Goal: Task Accomplishment & Management: Use online tool/utility

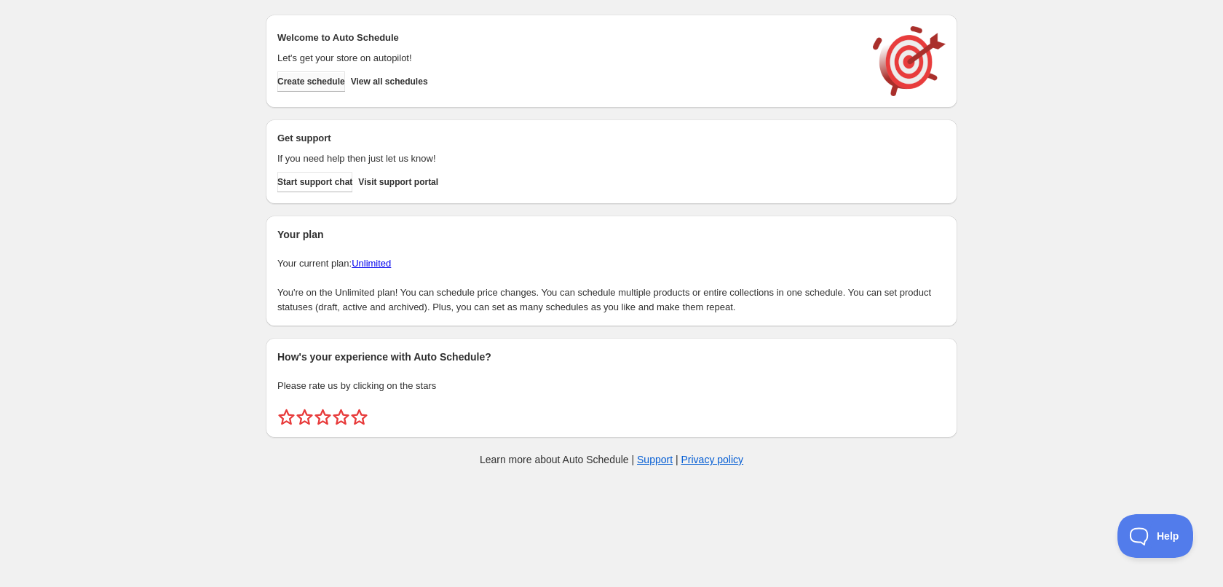
click at [330, 79] on span "Create schedule" at bounding box center [311, 82] width 68 height 12
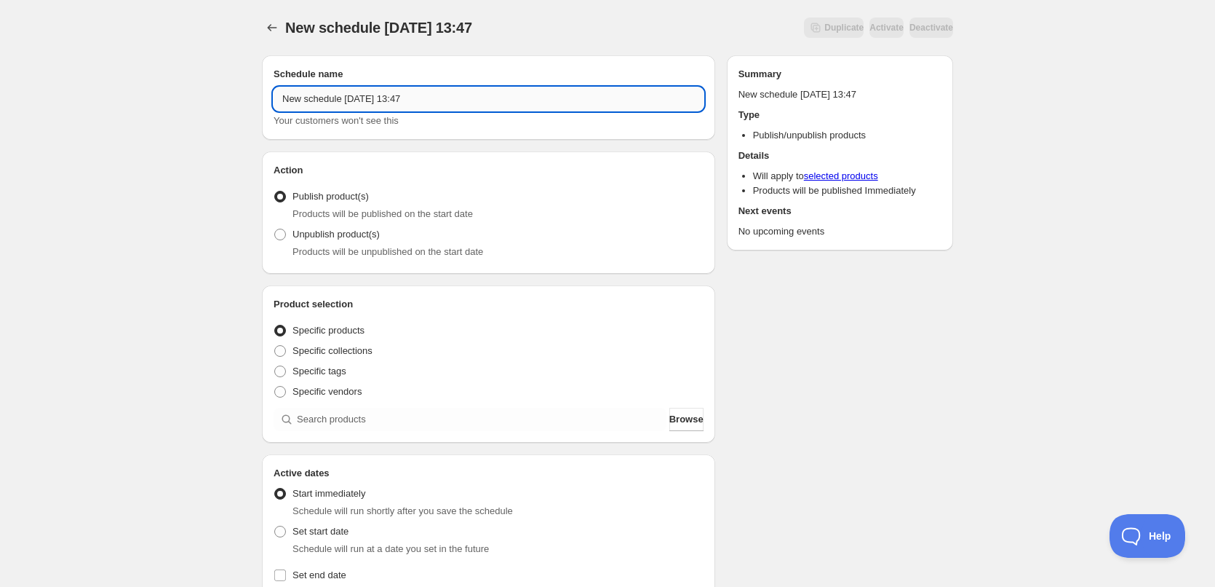
click at [367, 105] on input "New schedule [DATE] 13:47" at bounding box center [489, 98] width 430 height 23
type input "[DATE]"
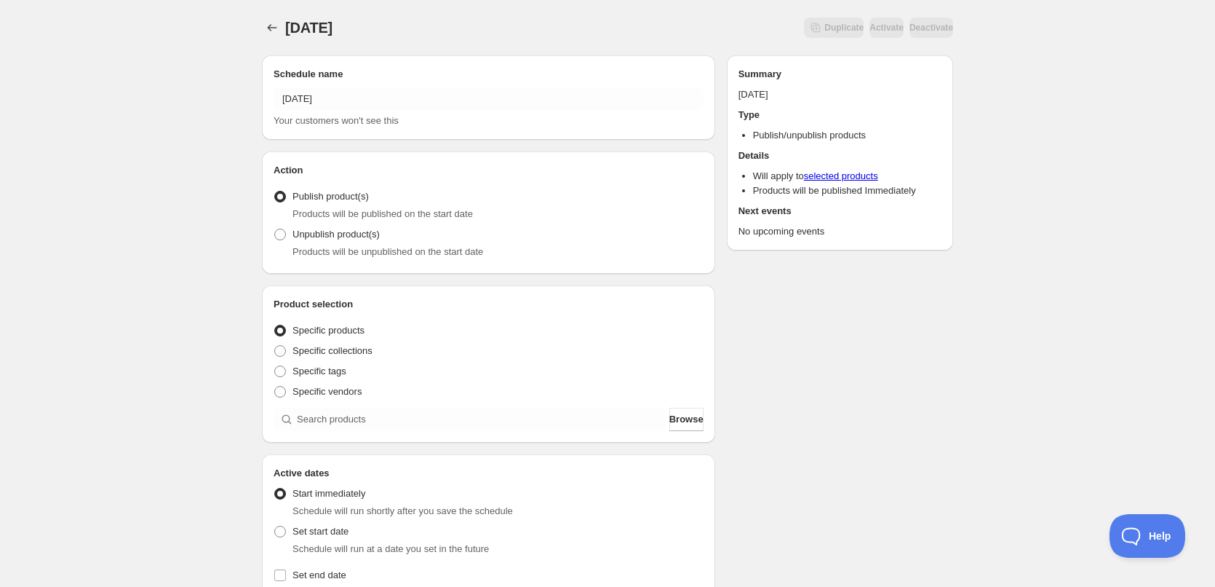
click at [942, 377] on div "Schedule name [DATE] Your customers won't see this Action Action Publish produc…" at bounding box center [601, 562] width 703 height 1036
click at [309, 365] on span "Specific tags" at bounding box center [320, 370] width 54 height 11
click at [275, 365] on input "Specific tags" at bounding box center [274, 365] width 1 height 1
radio input "true"
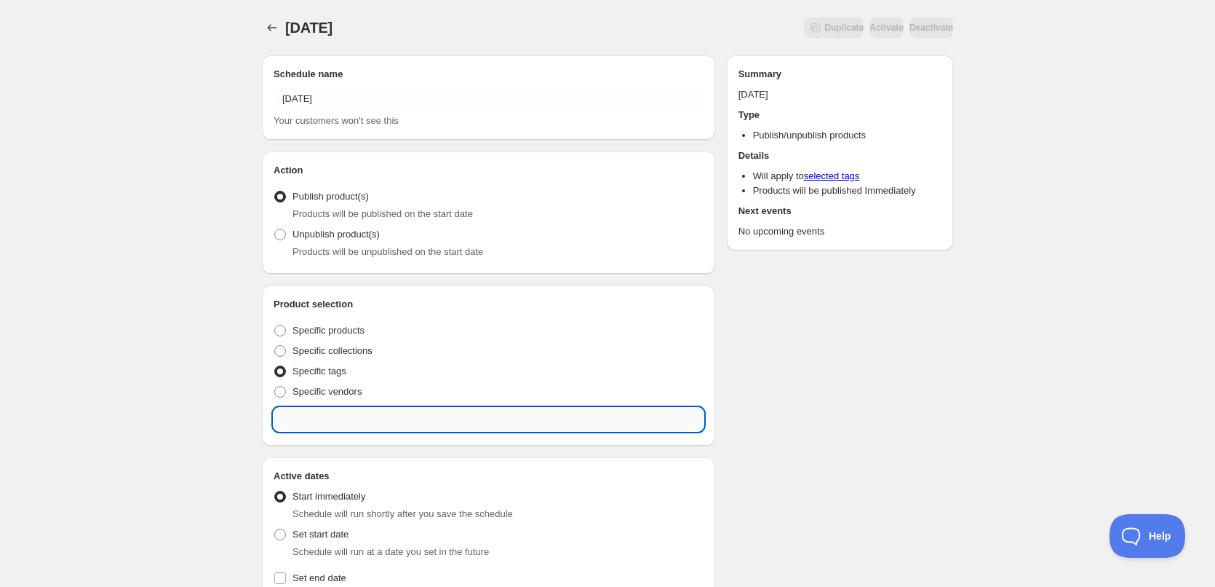
click at [355, 419] on input "text" at bounding box center [489, 419] width 430 height 23
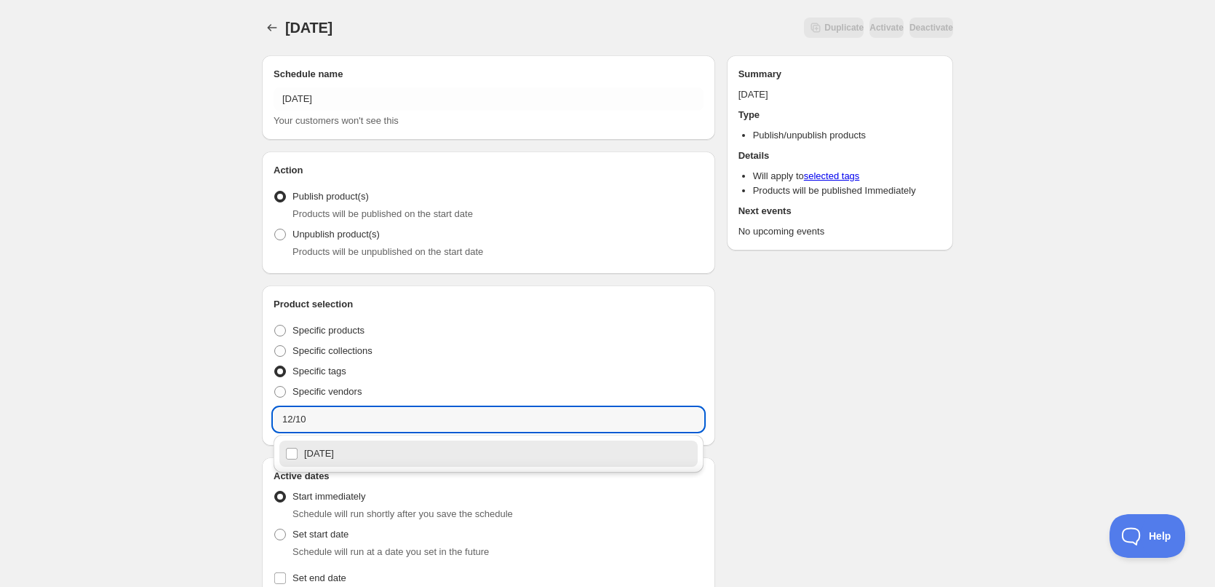
click at [341, 453] on div "[DATE]" at bounding box center [488, 453] width 407 height 20
type input "[DATE]"
checkbox input "true"
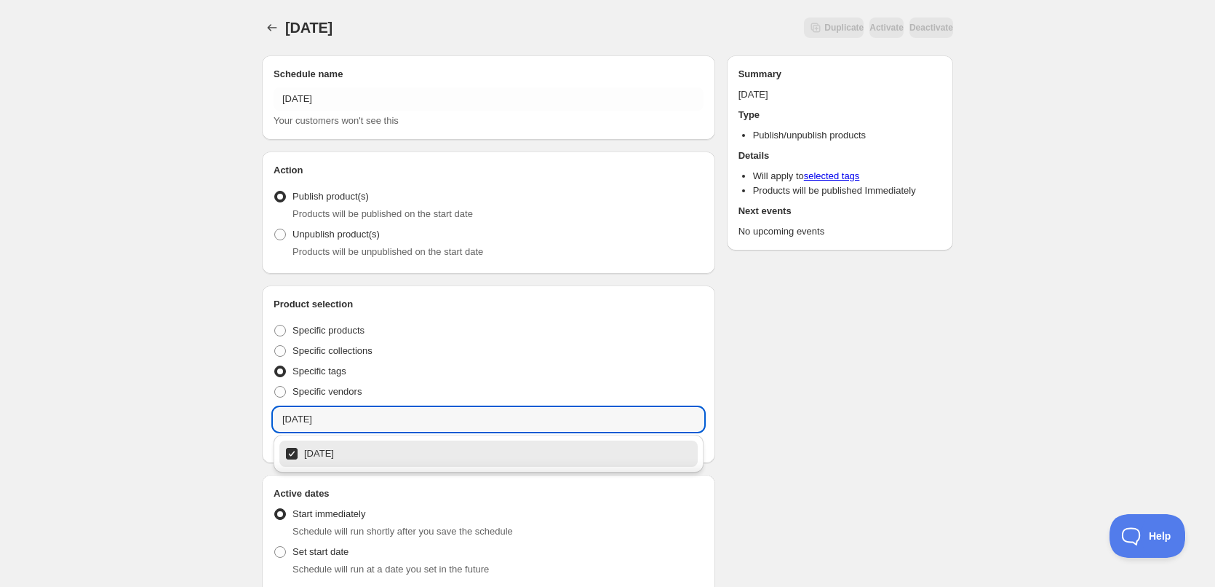
type input "12/10/2025"
click at [931, 458] on div "Schedule name 12/10/2025 Your customers won't see this Action Action Publish pr…" at bounding box center [601, 572] width 703 height 1057
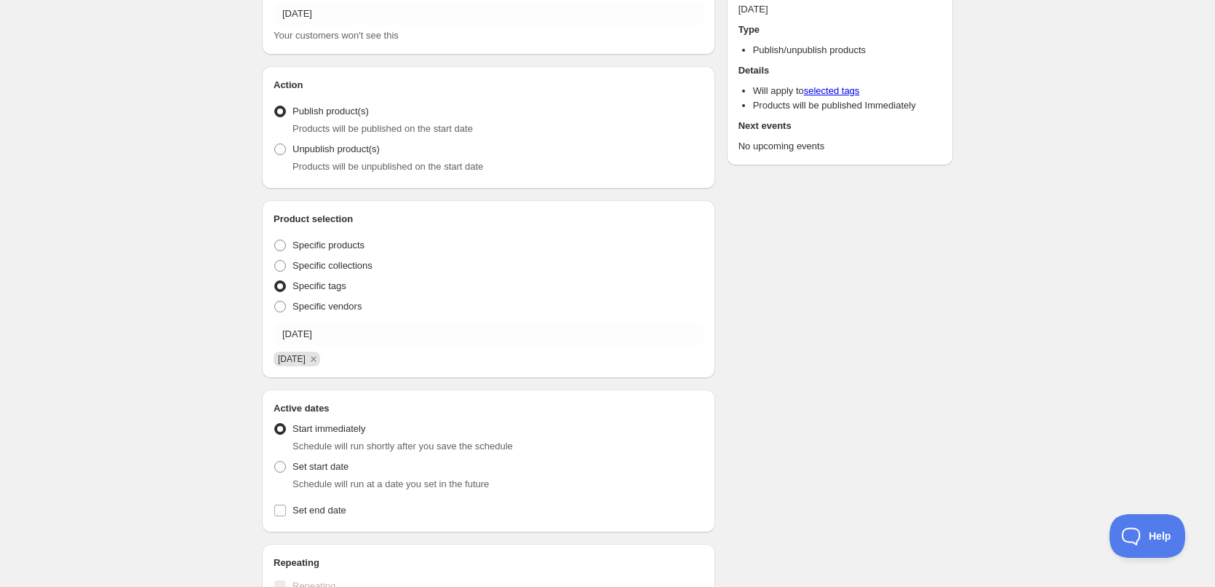
scroll to position [364, 0]
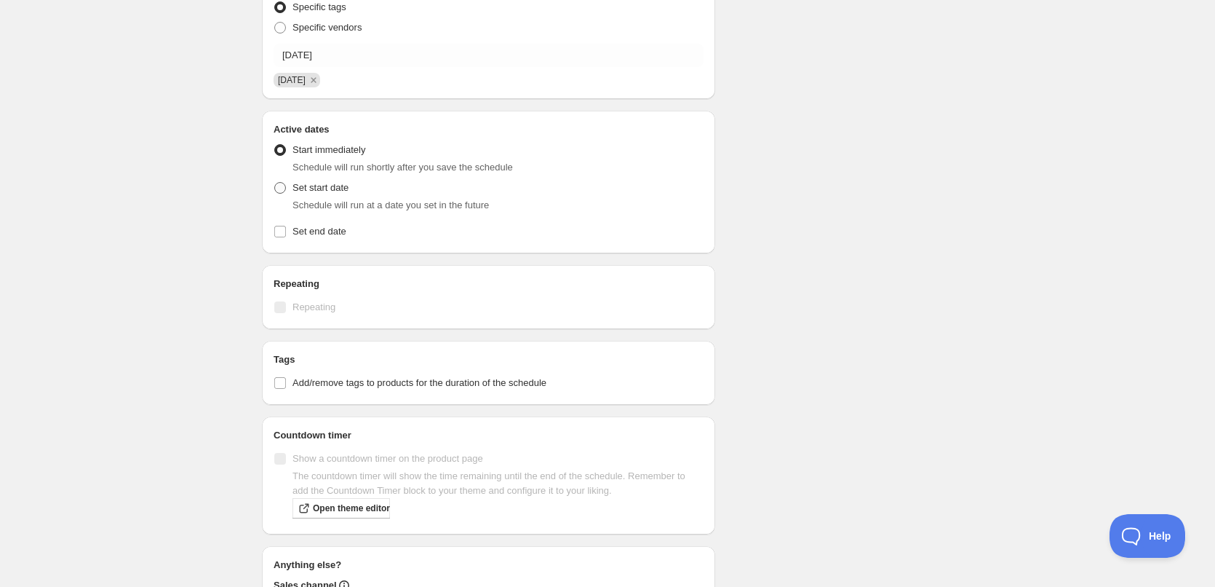
click at [321, 187] on span "Set start date" at bounding box center [321, 187] width 56 height 11
click at [275, 183] on input "Set start date" at bounding box center [274, 182] width 1 height 1
radio input "true"
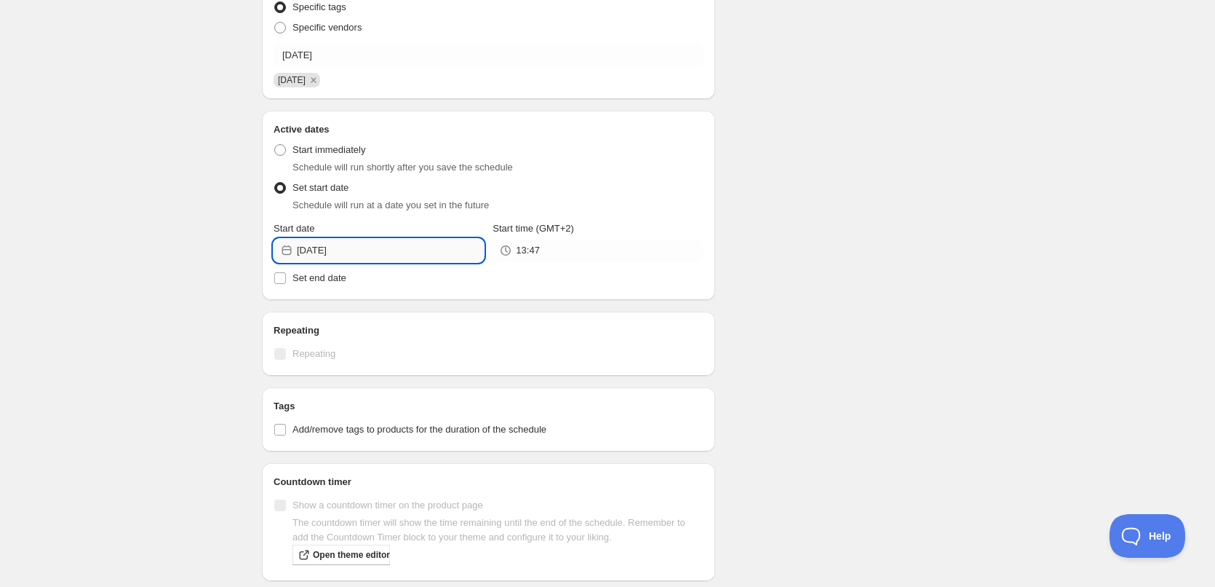
click at [410, 255] on input "2025-10-11" at bounding box center [390, 250] width 187 height 23
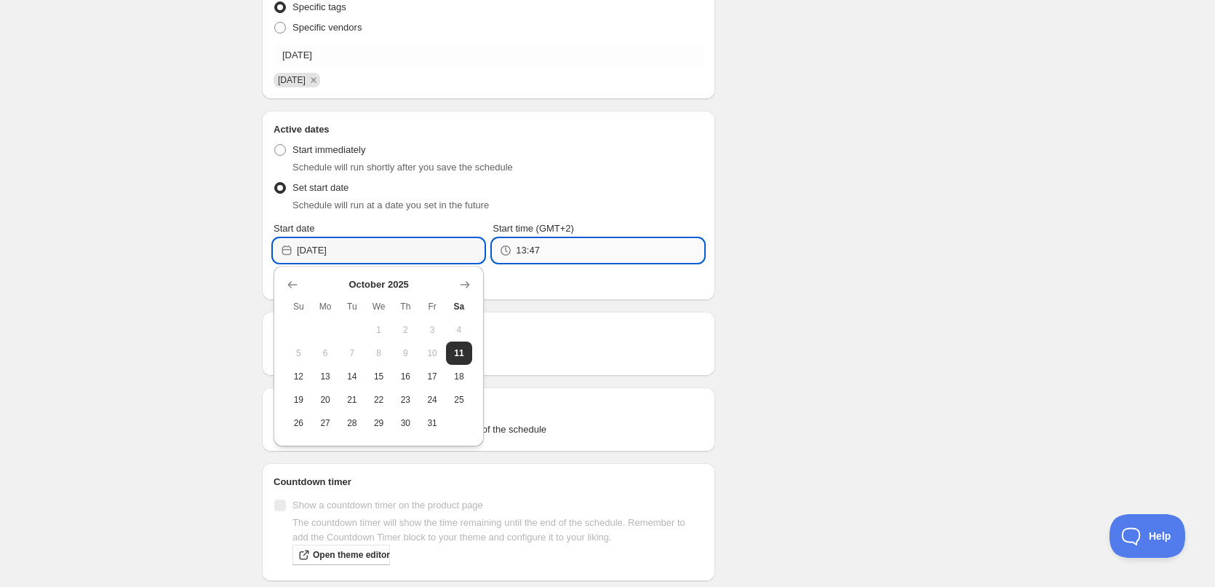
click at [580, 245] on input "13:47" at bounding box center [609, 250] width 187 height 23
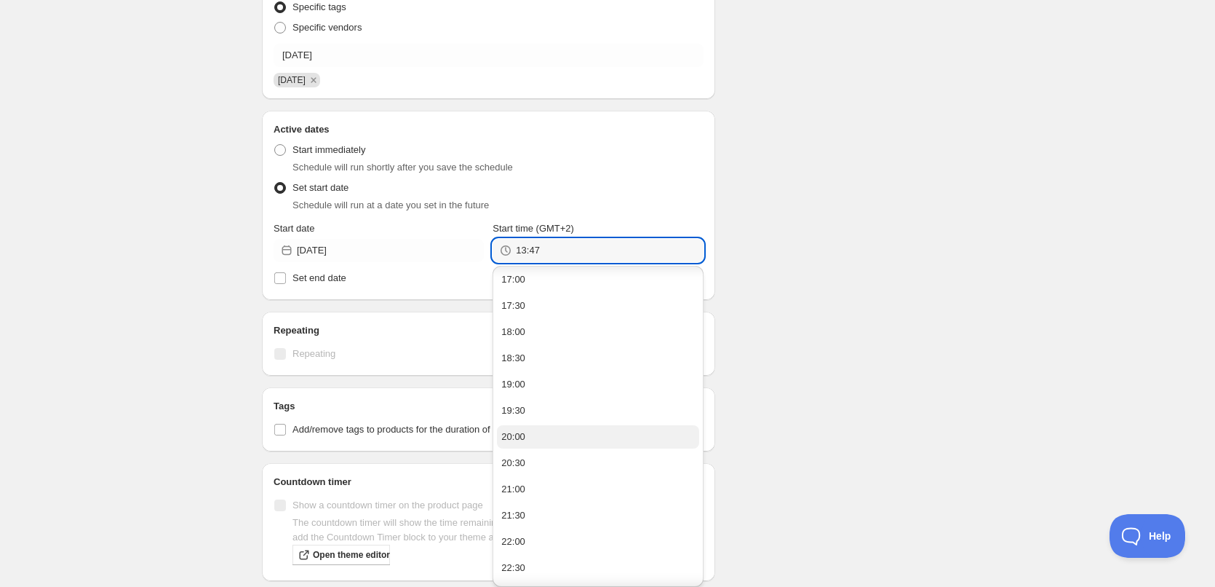
scroll to position [235, 0]
drag, startPoint x: 529, startPoint y: 493, endPoint x: 578, endPoint y: 416, distance: 91.3
click at [530, 493] on button "22:00" at bounding box center [598, 491] width 202 height 23
type input "22:00"
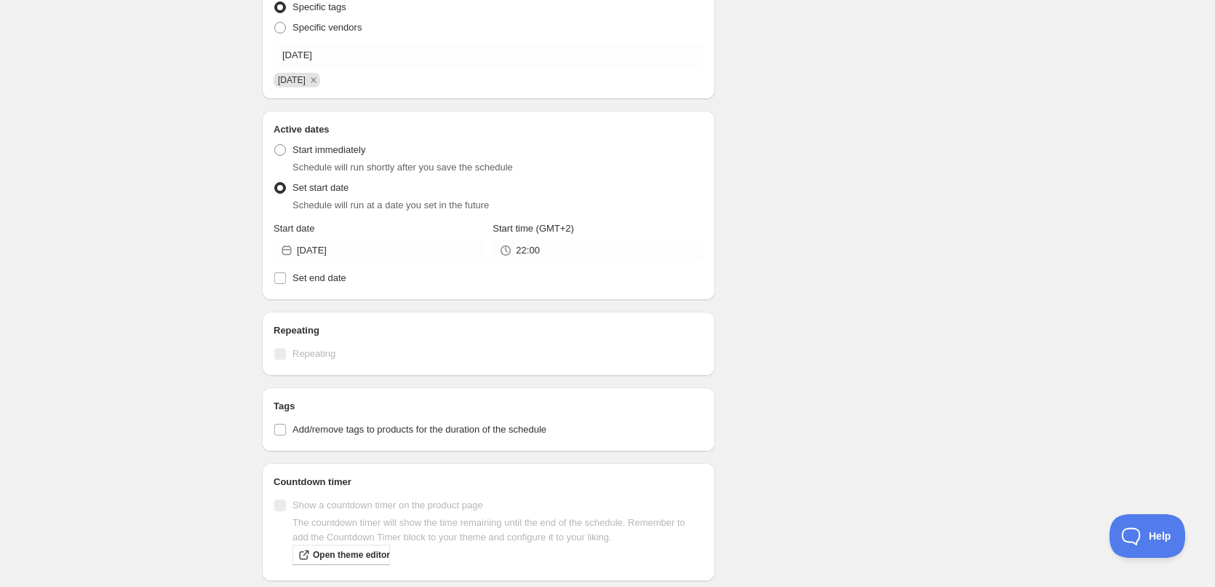
click at [852, 194] on div "Schedule name 12/10/2025 Your customers won't see this Action Action Publish pr…" at bounding box center [601, 231] width 703 height 1103
click at [307, 274] on span "Set end date" at bounding box center [320, 277] width 54 height 11
click at [286, 274] on input "Set end date" at bounding box center [280, 278] width 12 height 12
checkbox input "true"
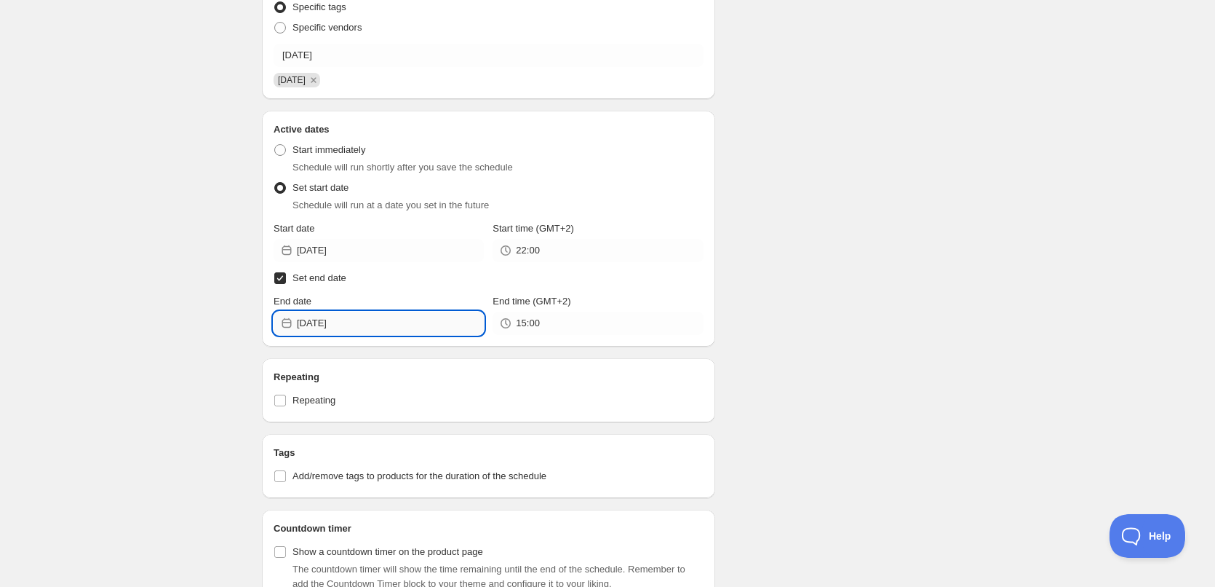
click at [356, 325] on input "2025-10-11" at bounding box center [390, 322] width 187 height 23
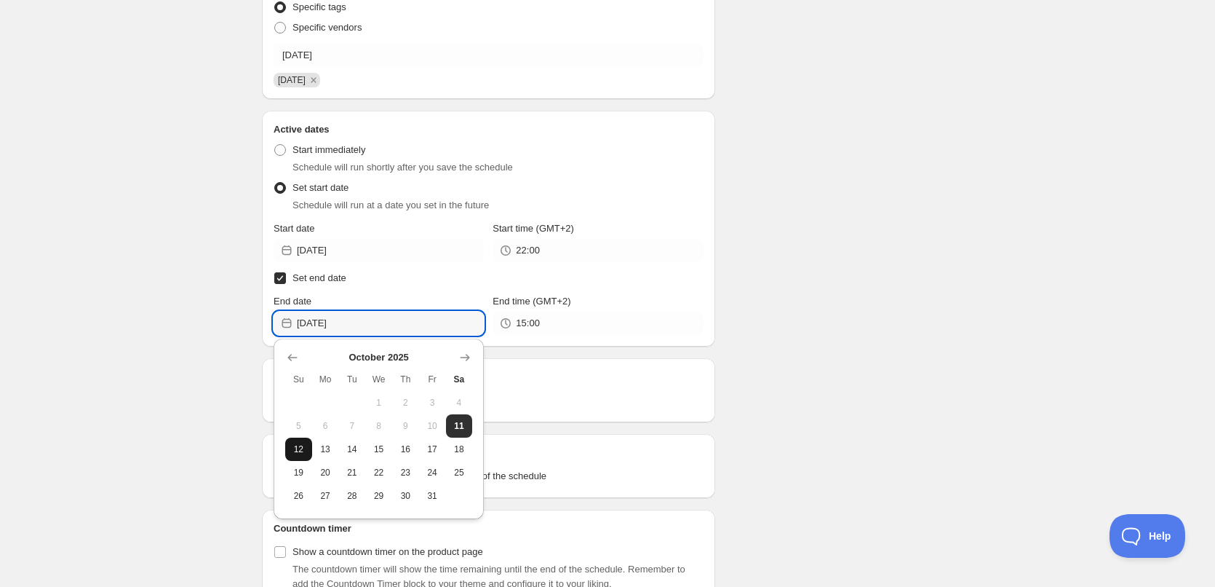
click at [298, 445] on span "12" at bounding box center [298, 449] width 15 height 12
type input "2025-10-12"
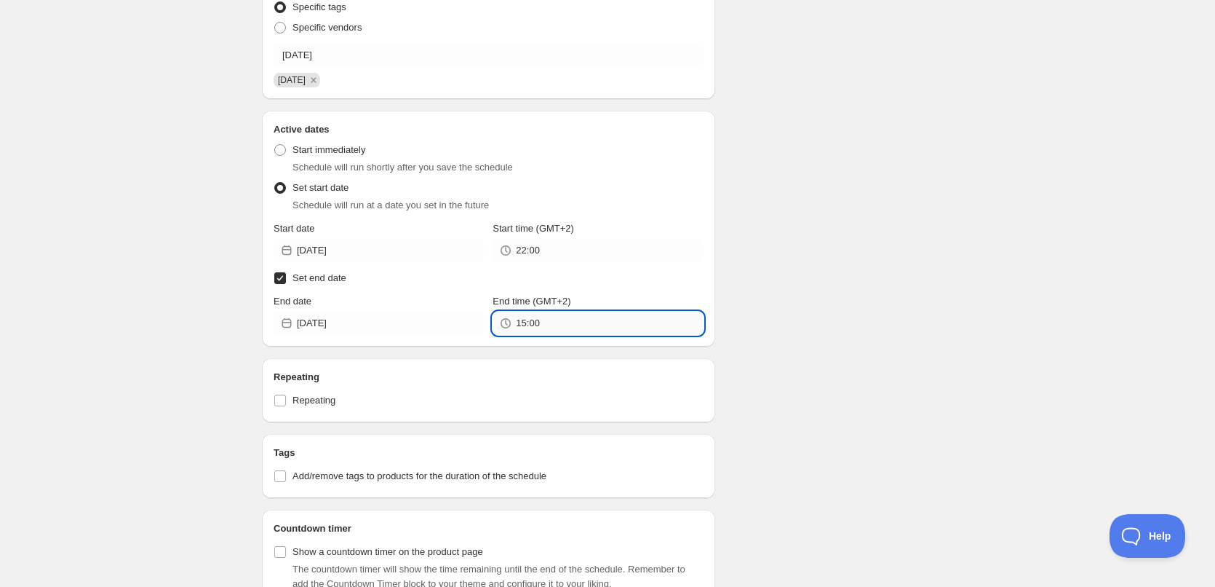
click at [582, 318] on input "15:00" at bounding box center [609, 322] width 187 height 23
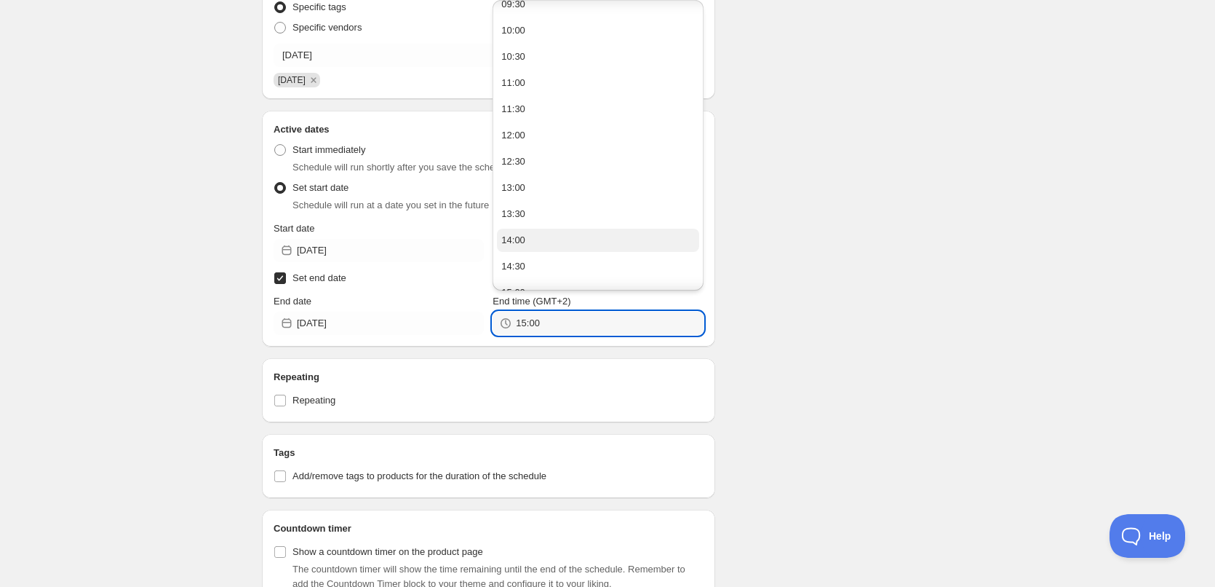
scroll to position [973, 0]
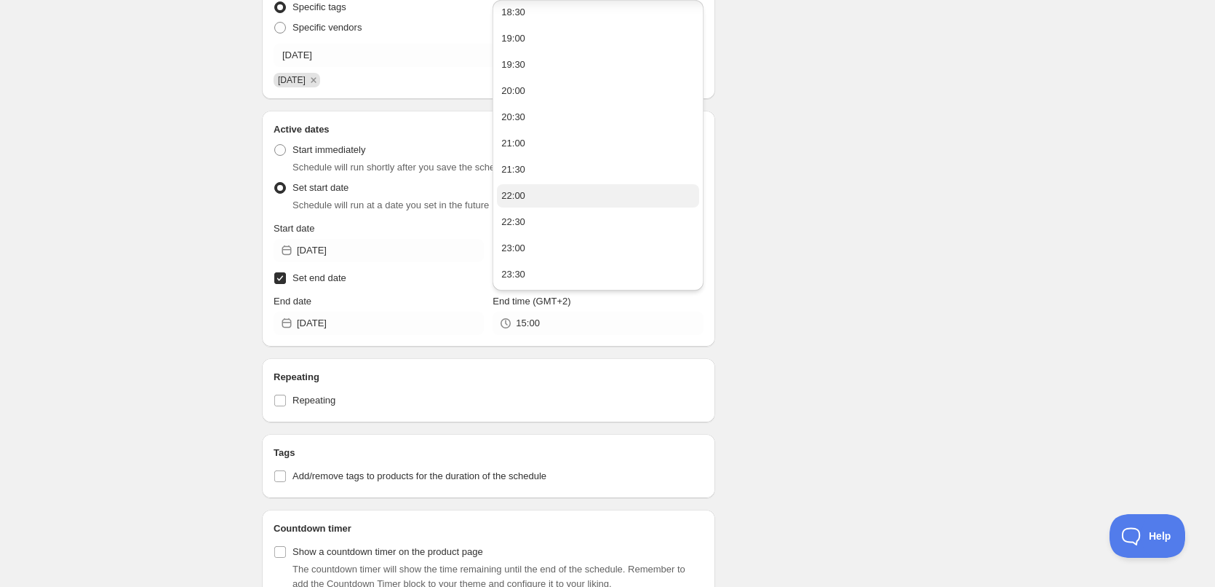
click at [542, 193] on button "22:00" at bounding box center [598, 195] width 202 height 23
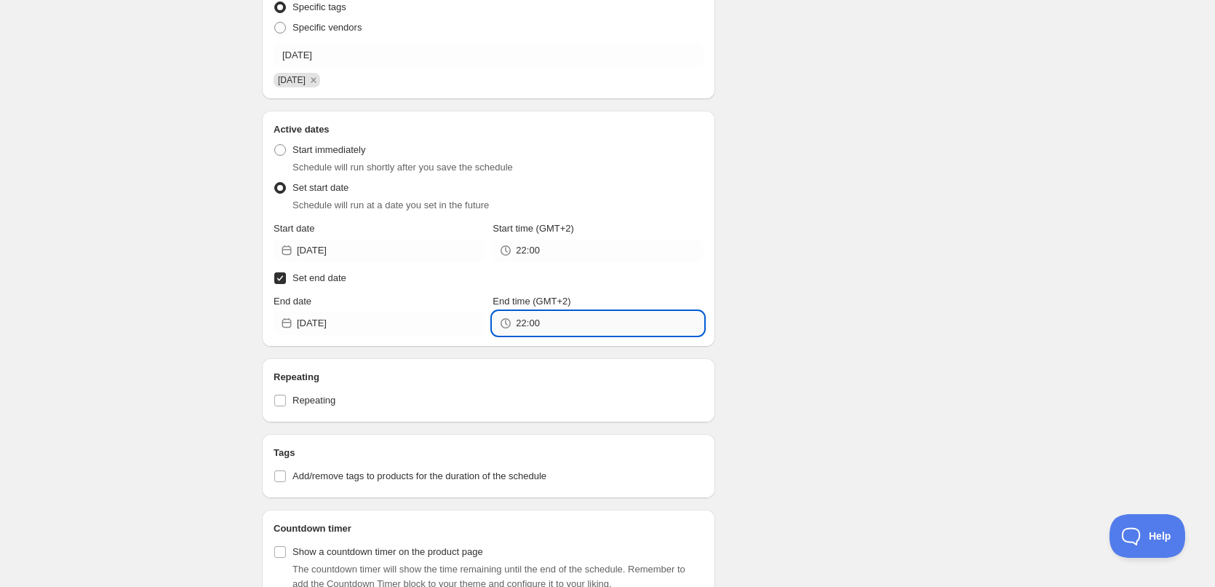
click at [533, 326] on input "22:00" at bounding box center [609, 322] width 187 height 23
type input "22:10"
click at [937, 359] on div "Schedule name 12/10/2025 Your customers won't see this Action Action Publish pr…" at bounding box center [601, 290] width 703 height 1220
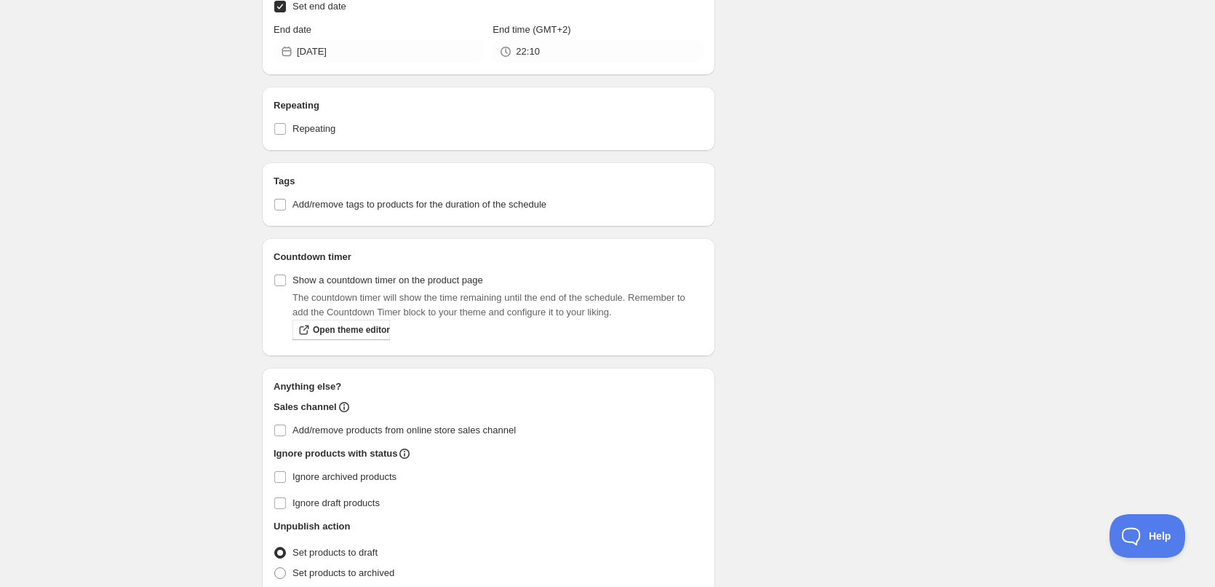
scroll to position [704, 0]
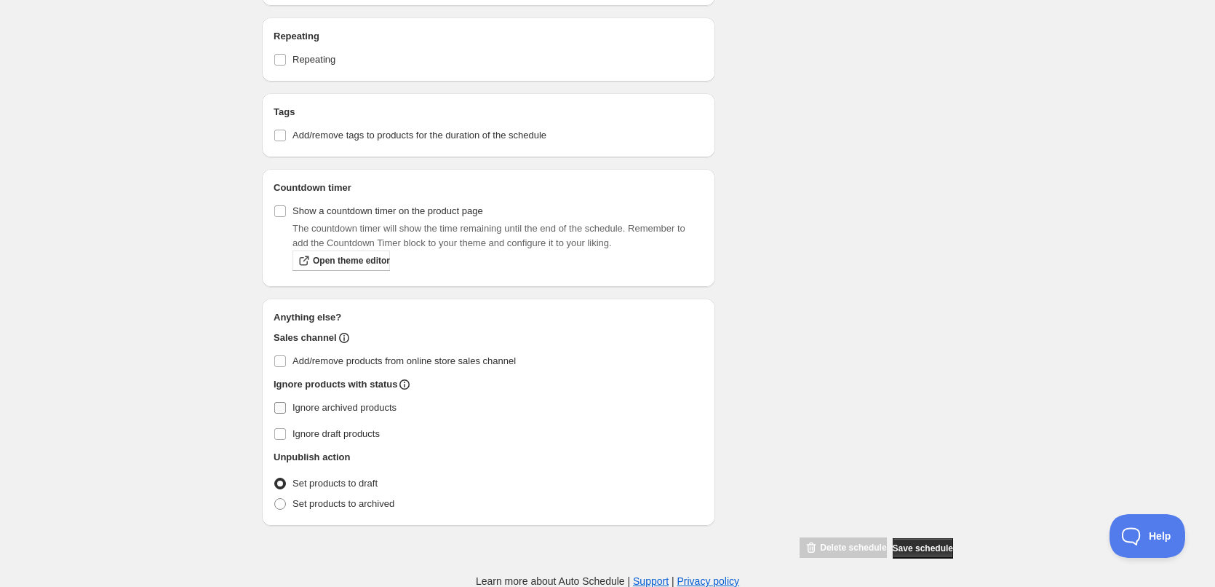
click at [309, 397] on label "Ignore archived products" at bounding box center [489, 407] width 430 height 20
click at [286, 402] on input "Ignore archived products" at bounding box center [280, 408] width 12 height 12
checkbox input "true"
click at [323, 506] on span "Set products to archived" at bounding box center [344, 503] width 102 height 11
click at [275, 498] on input "Set products to archived" at bounding box center [274, 498] width 1 height 1
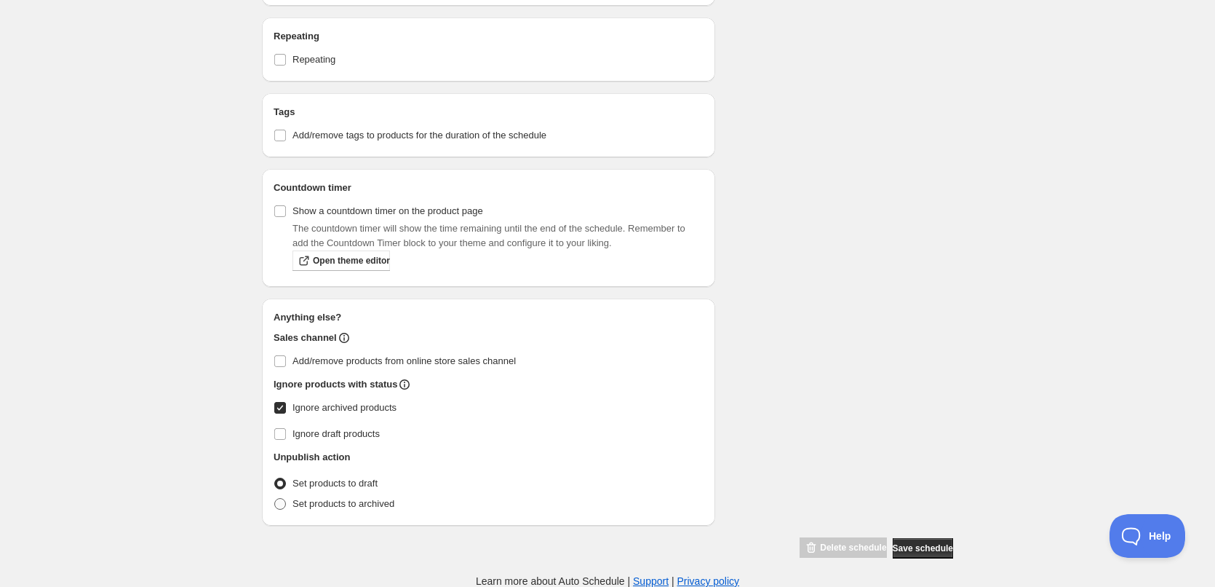
radio input "true"
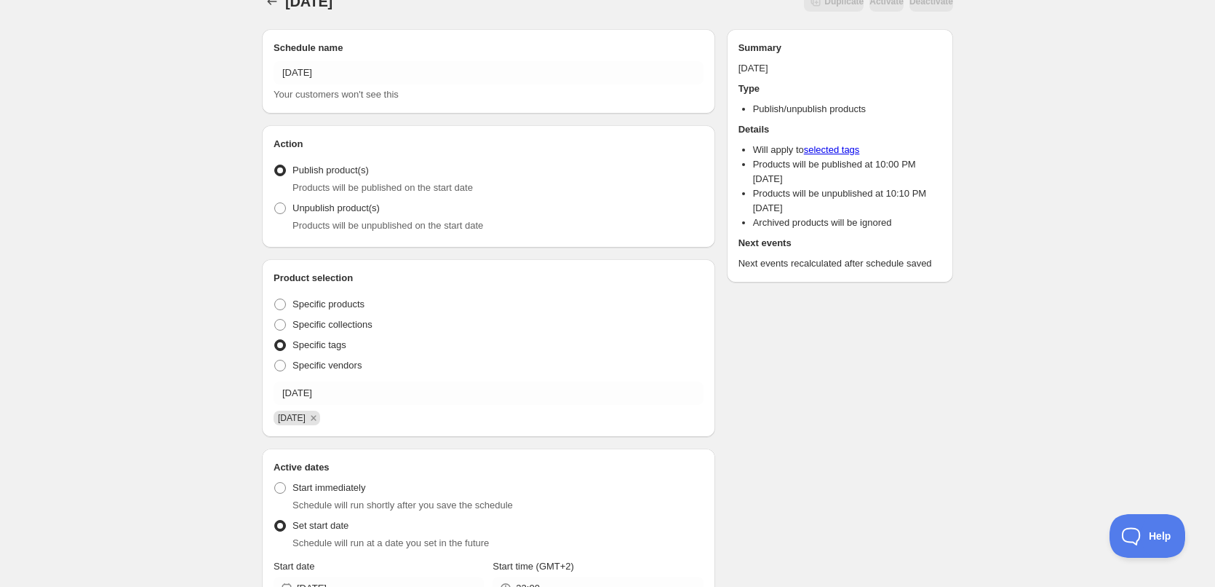
scroll to position [0, 0]
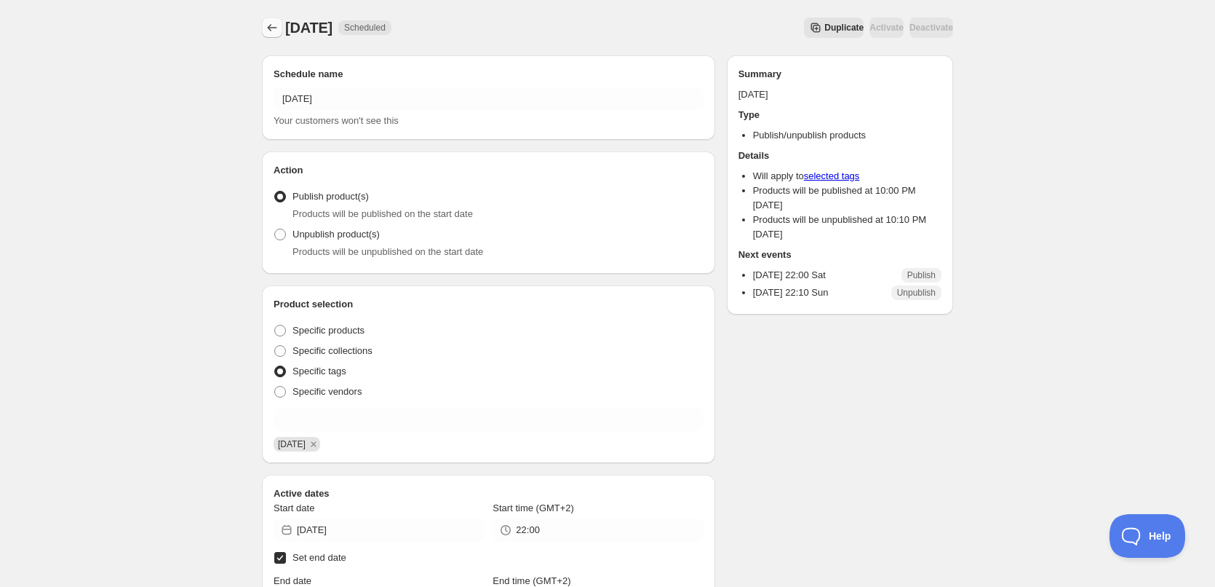
click at [273, 28] on icon "Schedules" at bounding box center [272, 27] width 15 height 15
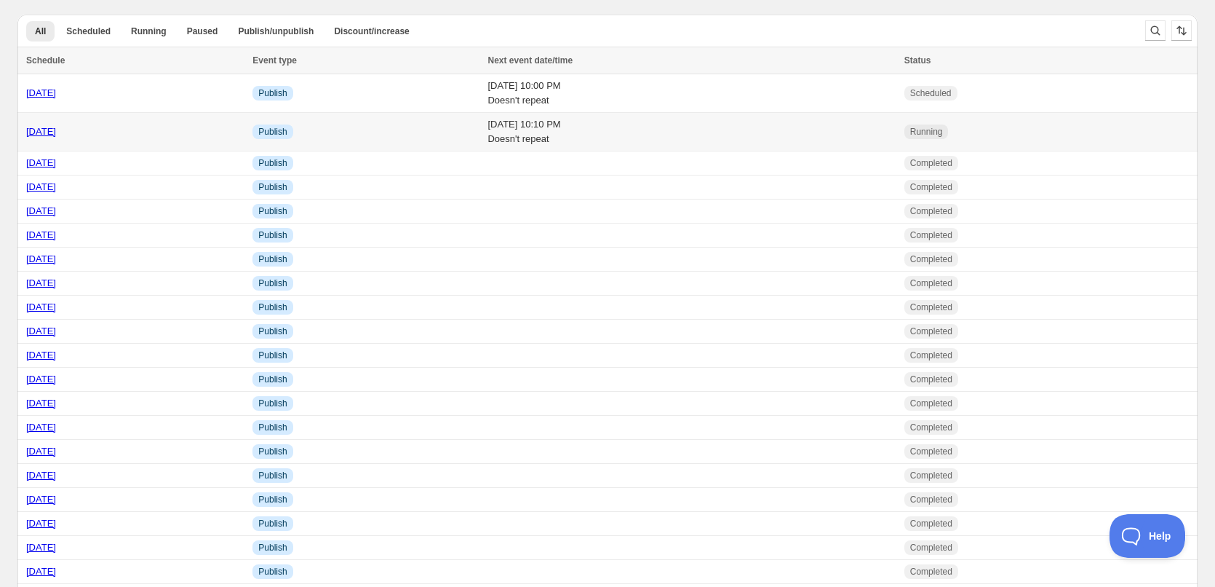
click at [360, 141] on td "Info Publish" at bounding box center [365, 132] width 235 height 39
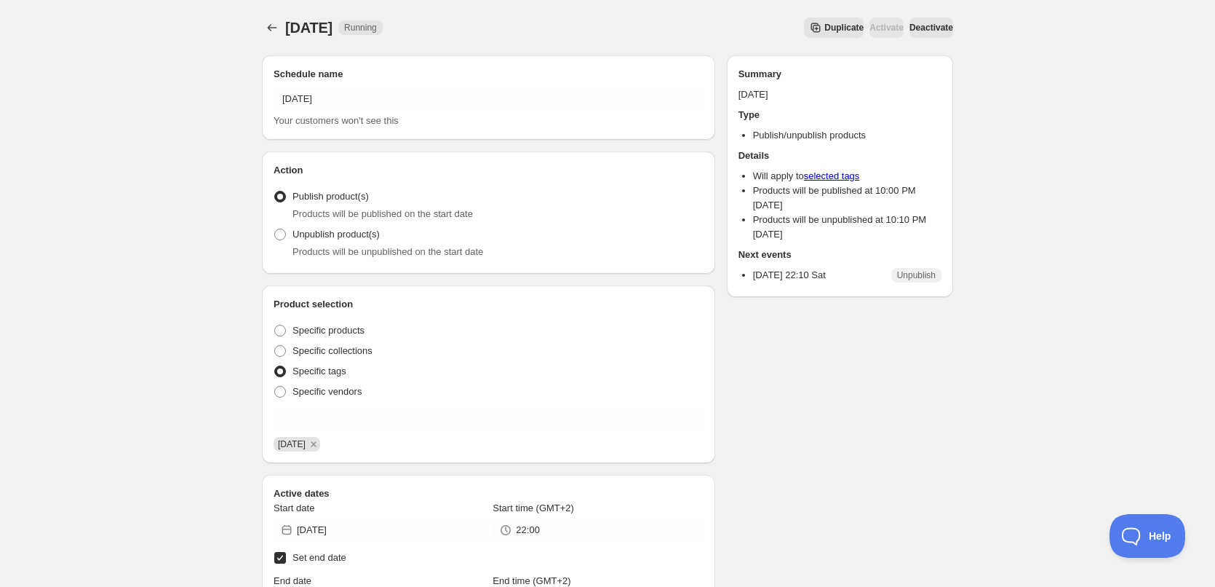
click at [269, 30] on icon "Schedules" at bounding box center [272, 27] width 15 height 15
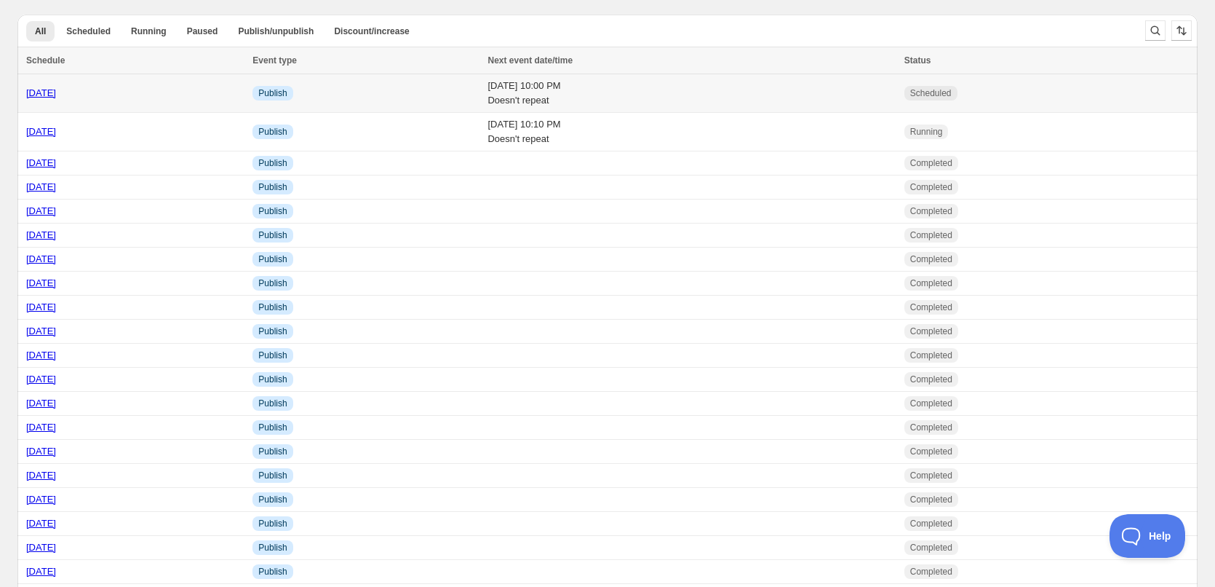
click at [632, 104] on td "Sat 11th October 25 10:00 PM Doesn't repeat" at bounding box center [691, 93] width 416 height 39
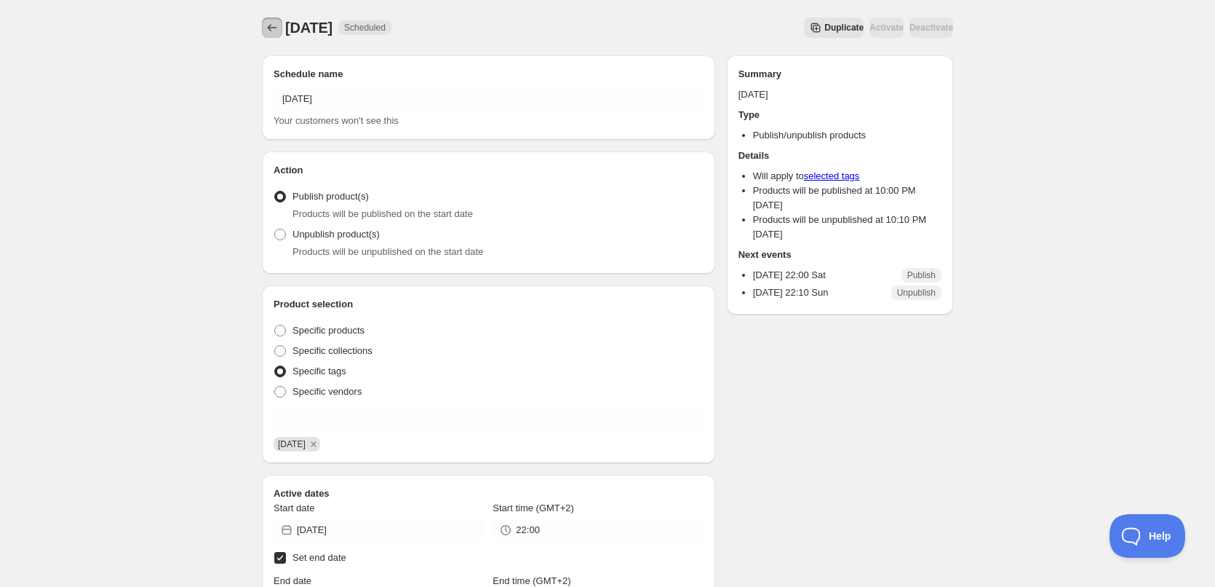
click at [273, 23] on icon "Schedules" at bounding box center [272, 27] width 15 height 15
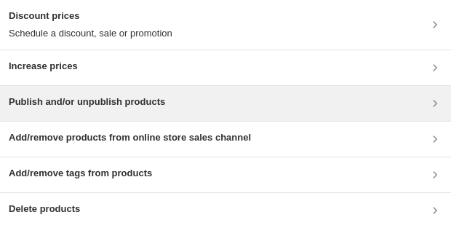
click at [106, 111] on div "Publish and/or unpublish products" at bounding box center [87, 103] width 156 height 17
